Goal: Entertainment & Leisure: Consume media (video, audio)

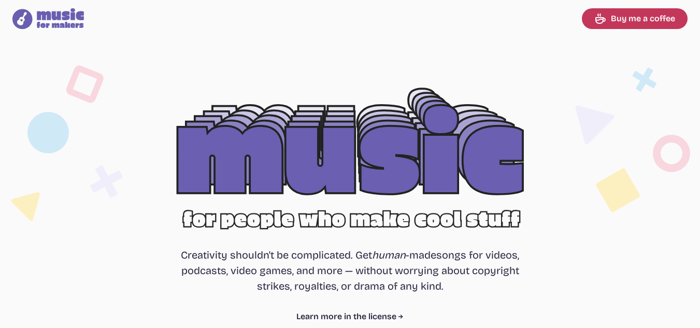
select select "most popular"
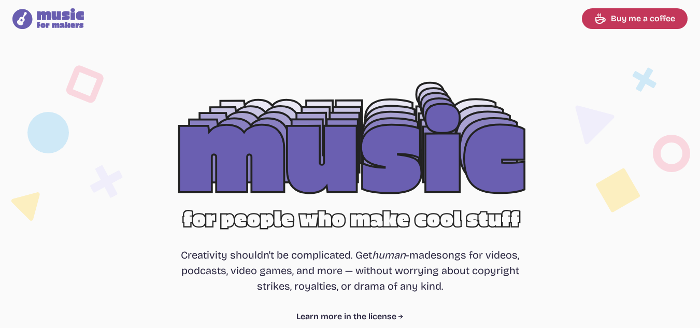
click at [383, 141] on div at bounding box center [350, 167] width 663 height 210
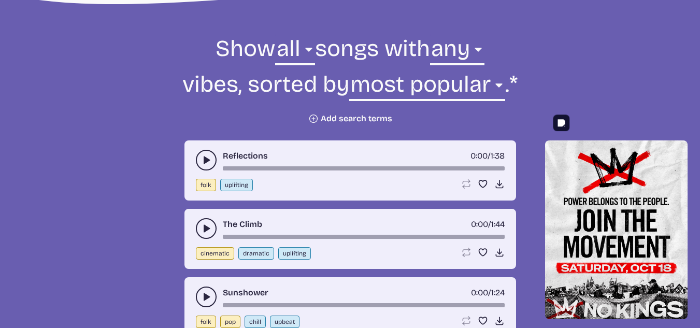
scroll to position [466, 0]
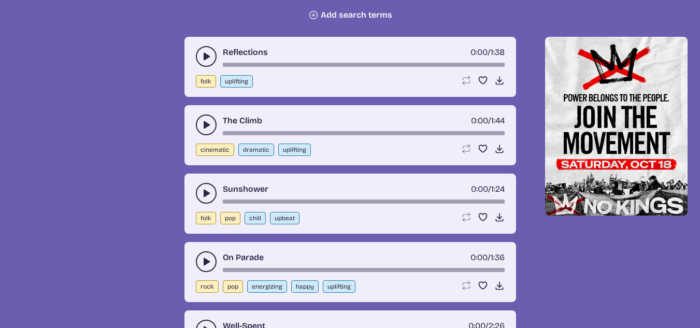
click at [206, 55] on use "play-pause toggle" at bounding box center [206, 56] width 10 height 10
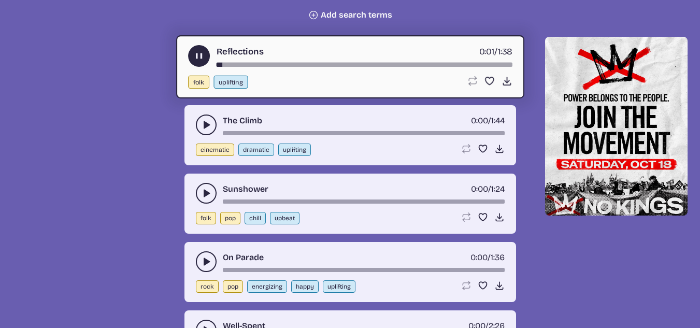
click at [199, 53] on icon "play-pause toggle" at bounding box center [198, 56] width 11 height 11
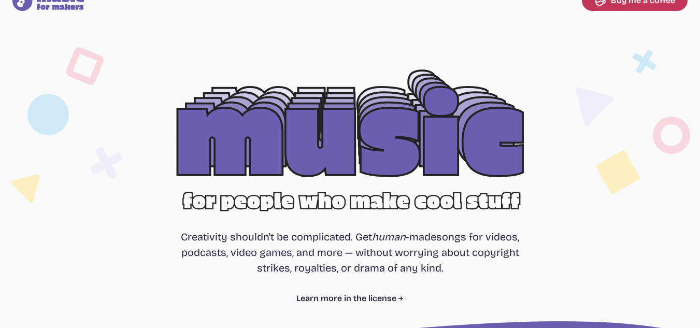
scroll to position [0, 0]
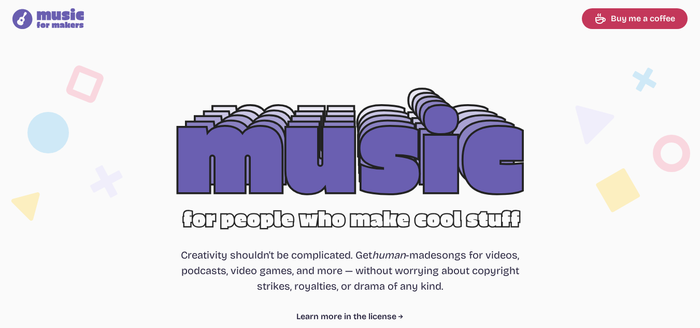
select select "most popular"
